Goal: Task Accomplishment & Management: Use online tool/utility

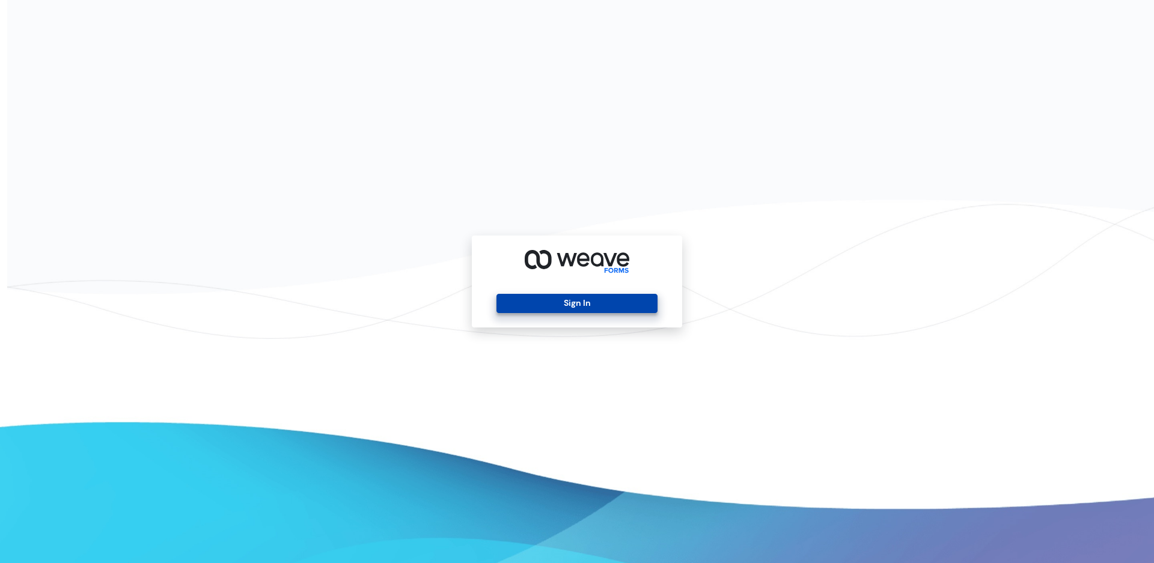
click at [568, 305] on button "Sign In" at bounding box center [577, 303] width 161 height 19
click at [524, 298] on button "Sign In" at bounding box center [577, 303] width 161 height 19
